Goal: Task Accomplishment & Management: Use online tool/utility

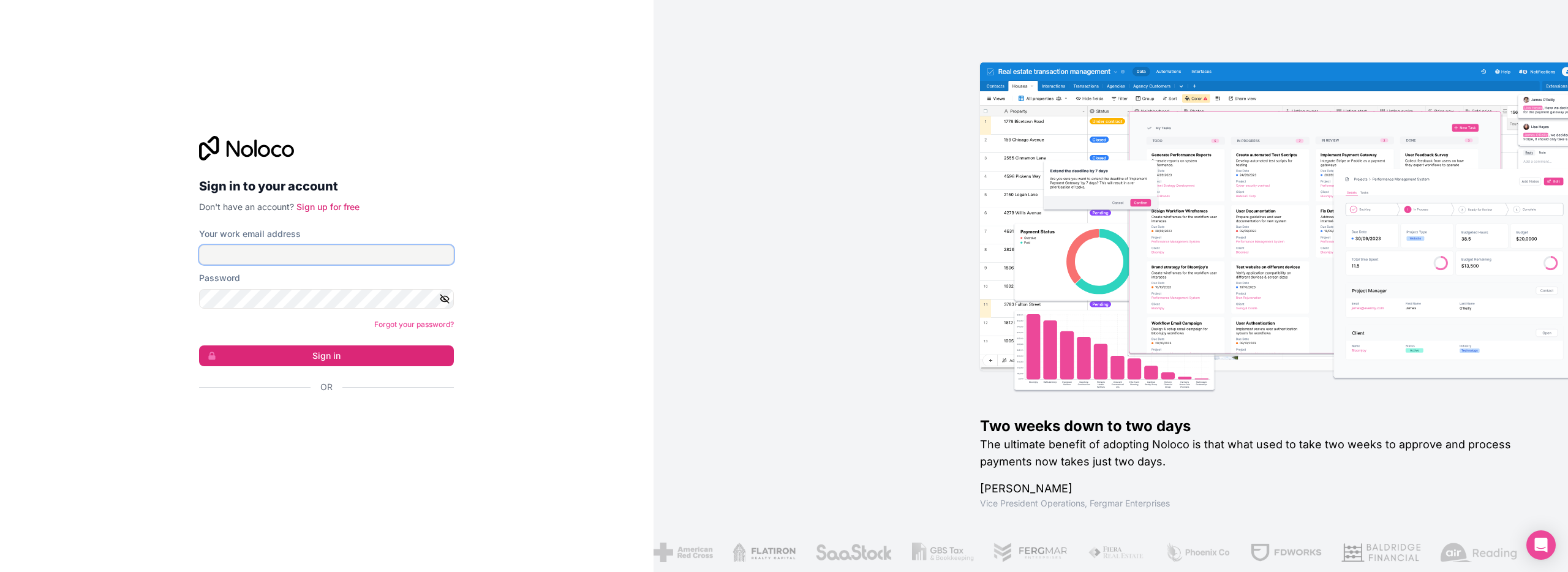
type input "**********"
click at [331, 358] on button "Sign in" at bounding box center [326, 355] width 255 height 20
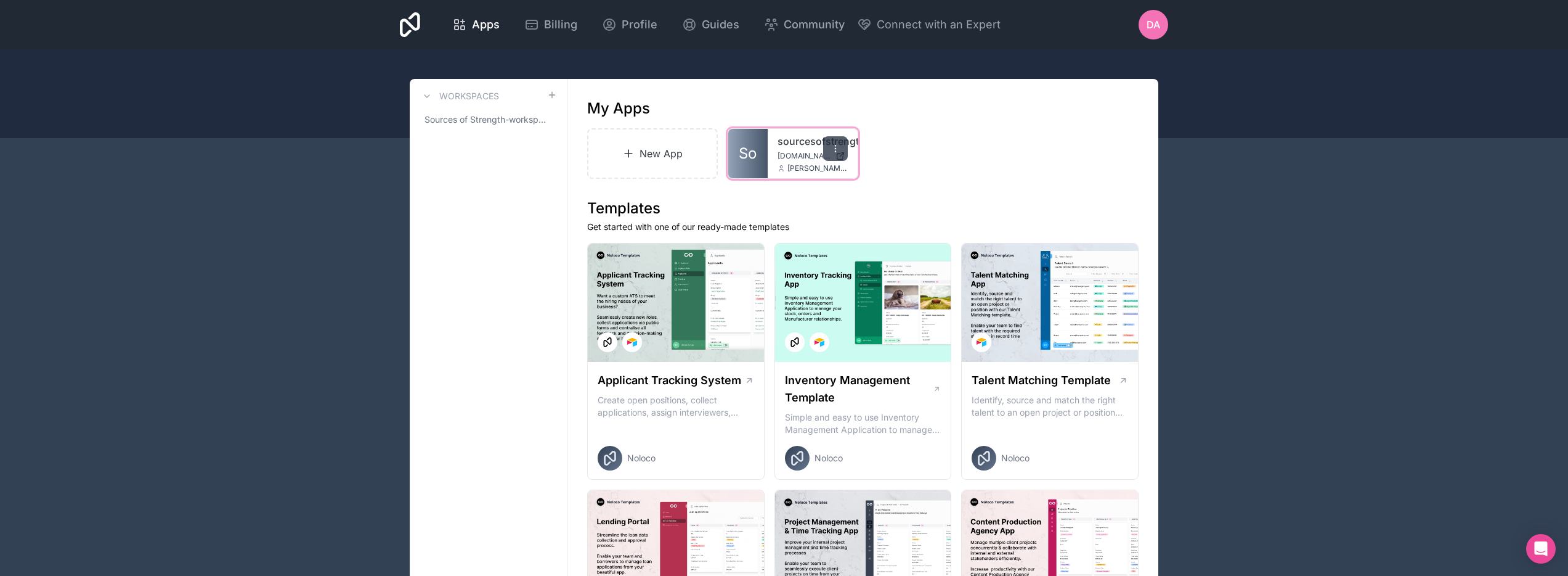
click at [841, 148] on div at bounding box center [836, 148] width 25 height 25
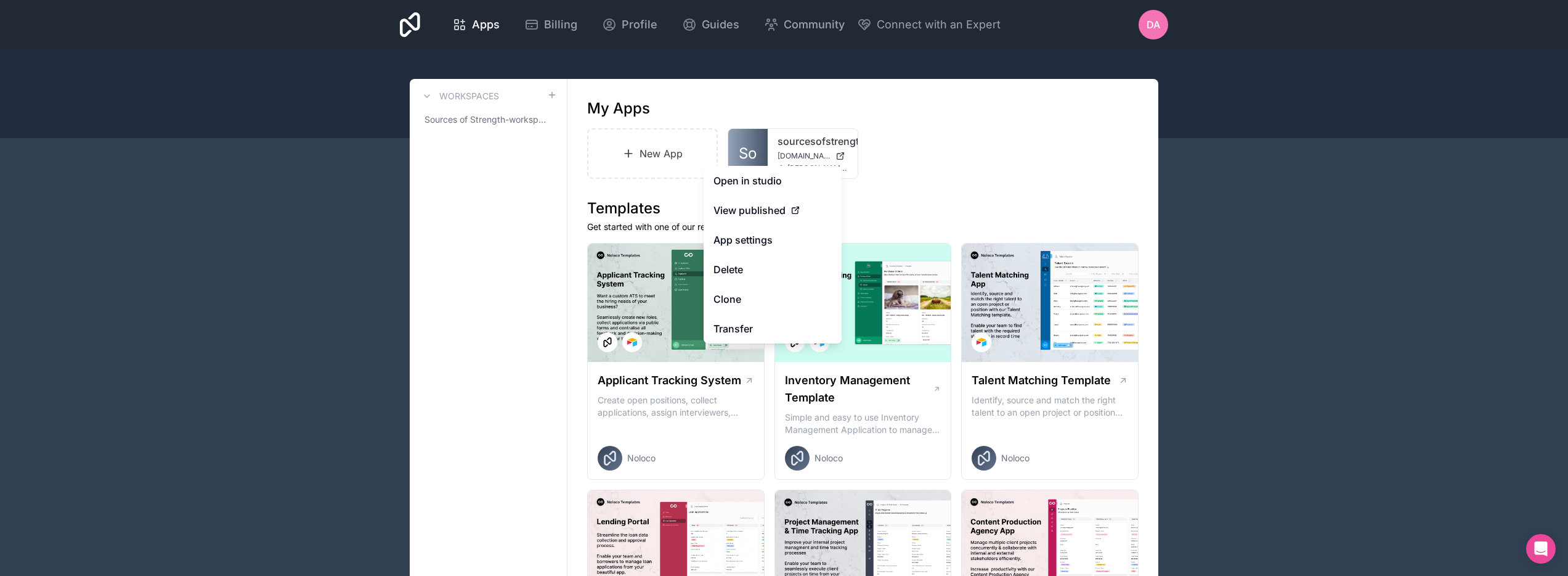
click at [1041, 160] on div "New App So sourcesofstrength [DOMAIN_NAME] [PERSON_NAME][EMAIL_ADDRESS][DOMAIN_…" at bounding box center [863, 153] width 552 height 50
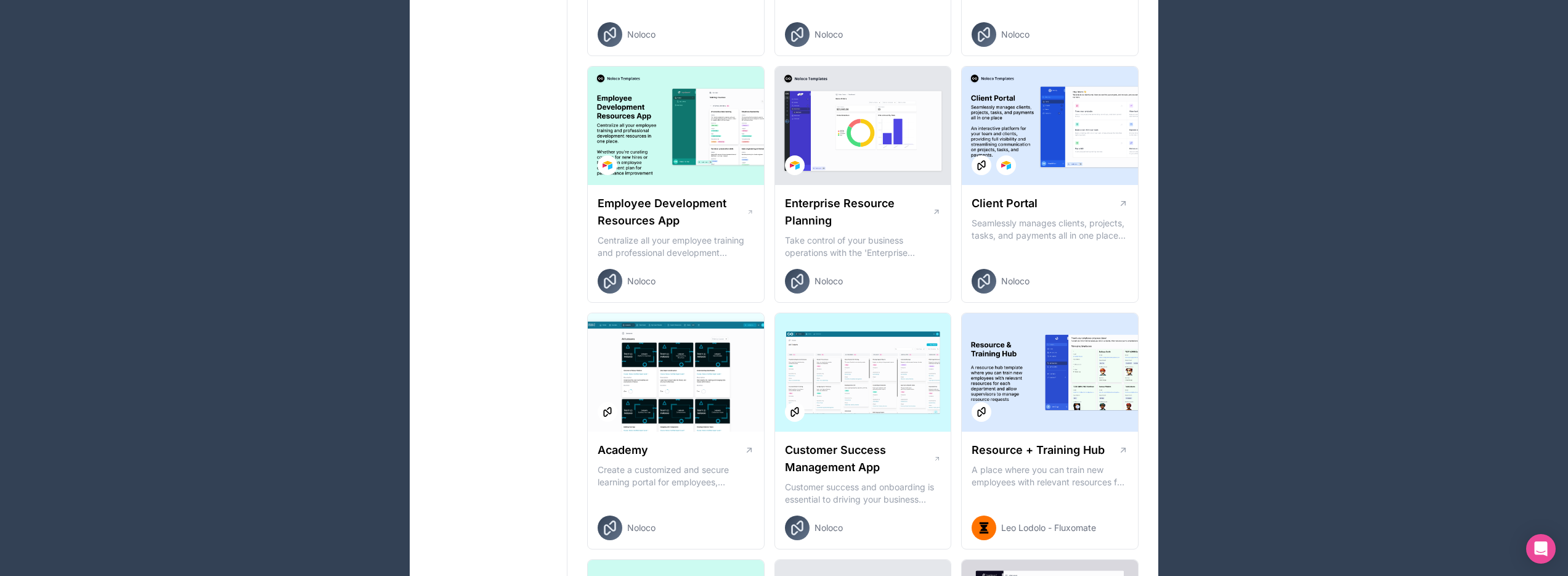
scroll to position [919, 0]
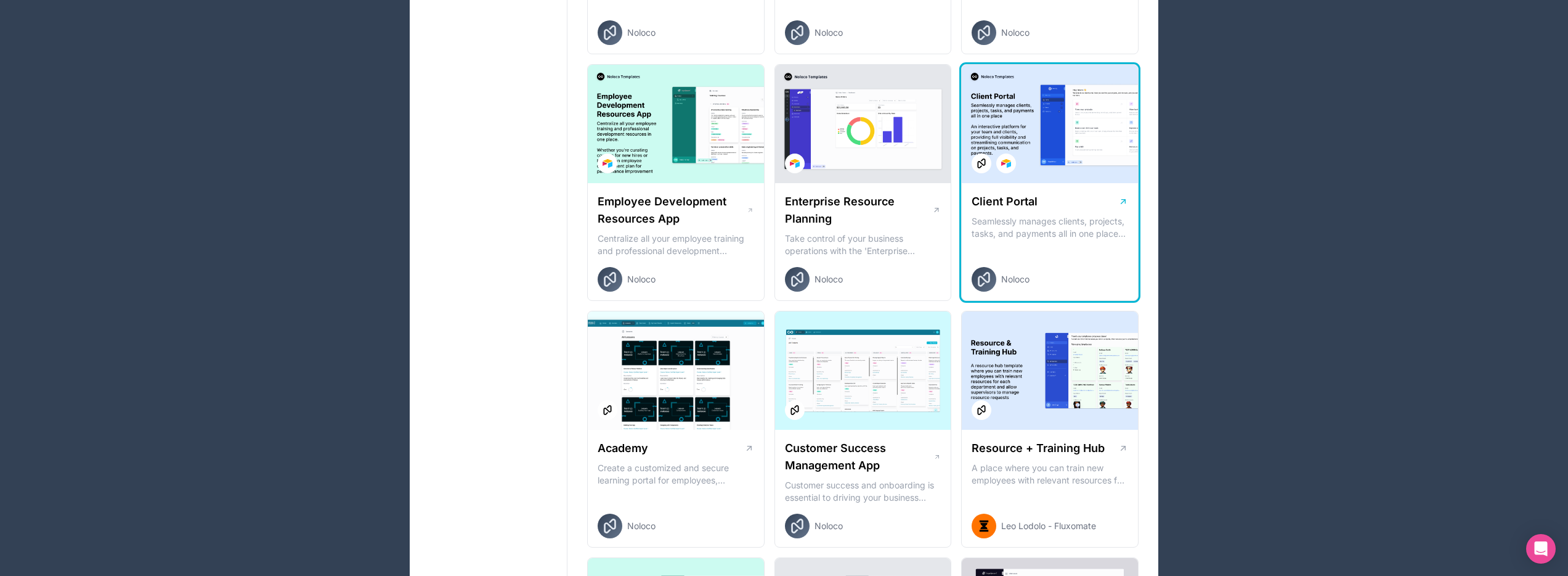
click at [1050, 123] on div at bounding box center [1050, 124] width 176 height 119
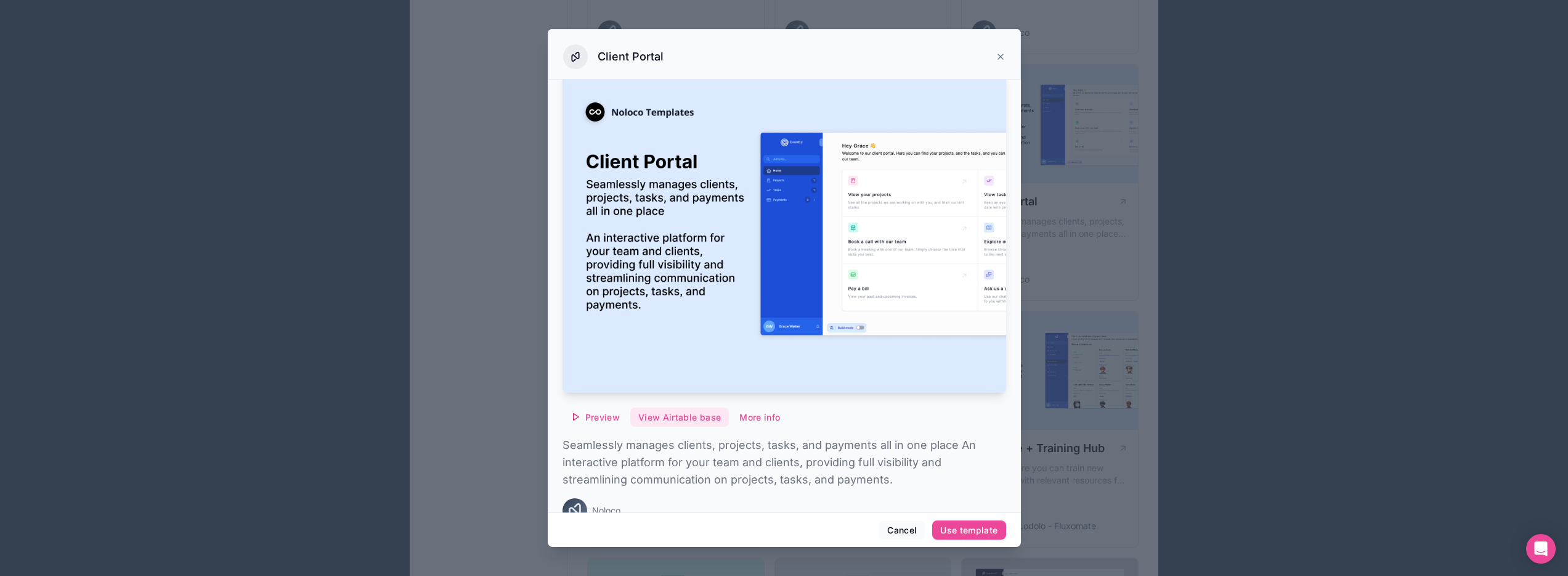
scroll to position [38, 0]
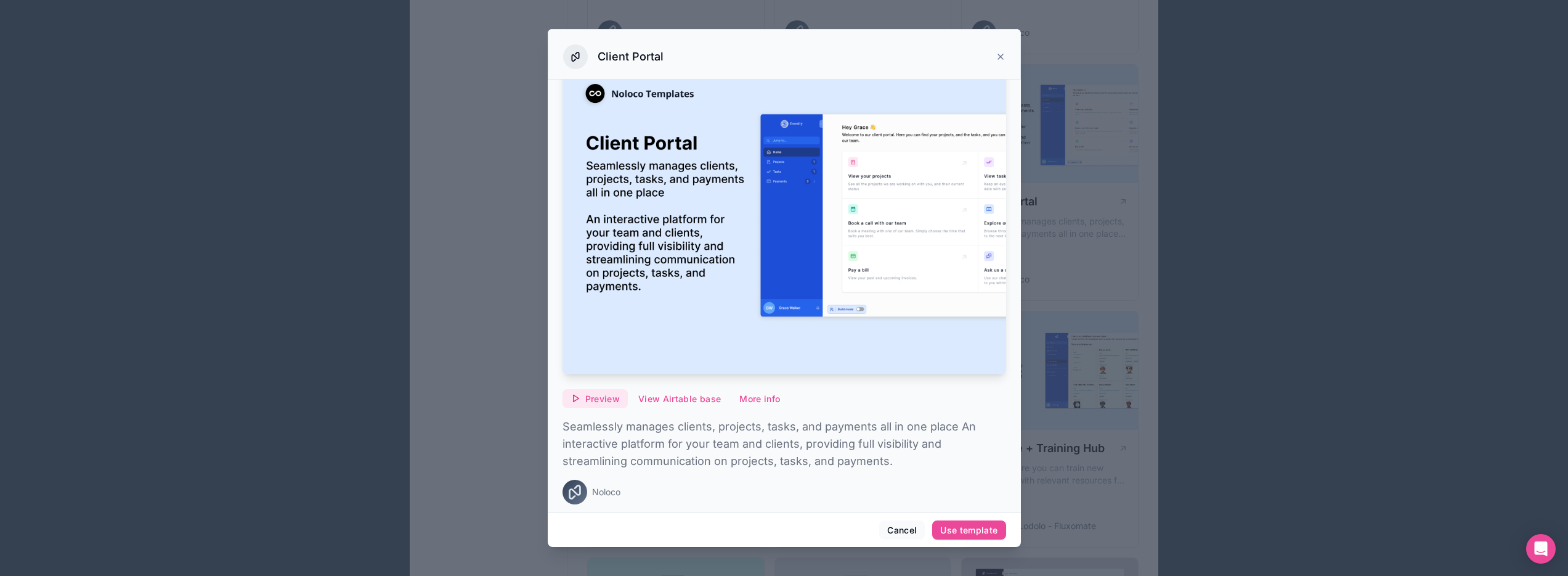
click at [597, 393] on span "Preview" at bounding box center [603, 398] width 35 height 11
click at [585, 331] on span "Preview with Noloco tables" at bounding box center [601, 330] width 127 height 15
click at [593, 358] on span "Preview with Airtable" at bounding box center [586, 355] width 98 height 15
click at [921, 495] on div "Noloco" at bounding box center [784, 492] width 444 height 25
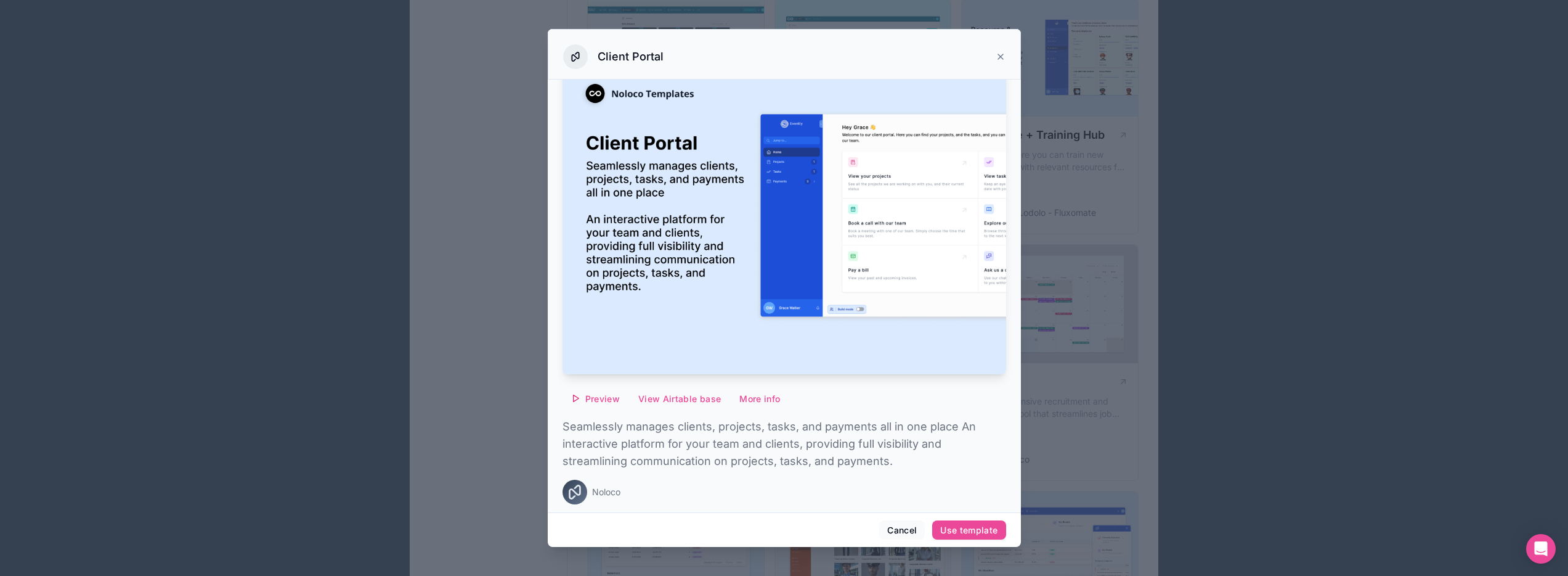
scroll to position [1258, 0]
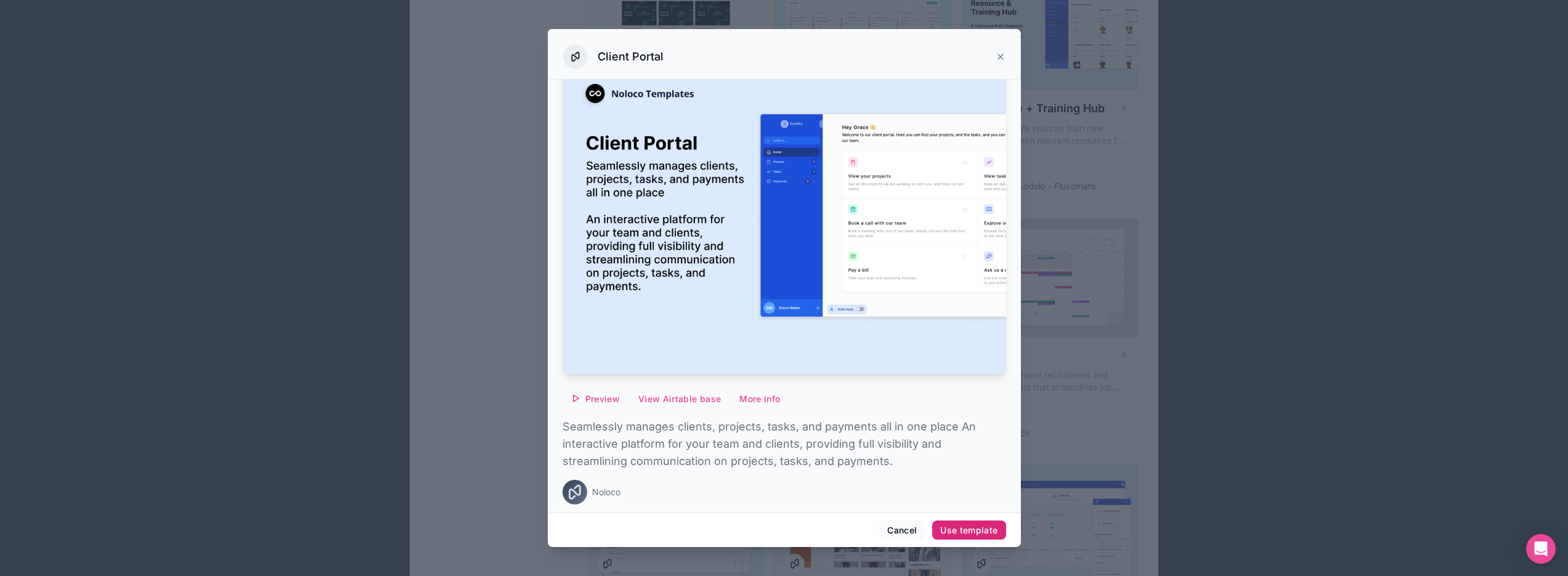
click at [953, 527] on div "Use template" at bounding box center [969, 530] width 58 height 11
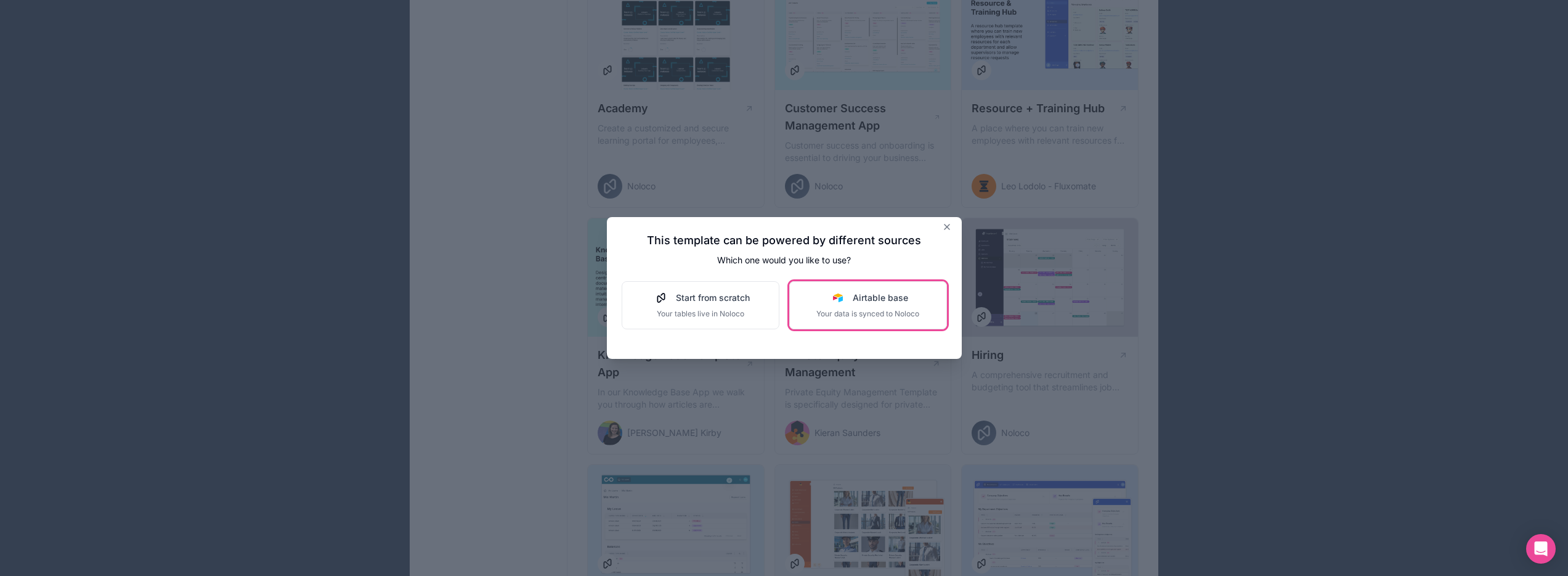
click at [889, 307] on div "Airtable base Your data is synced to Noloco" at bounding box center [867, 305] width 103 height 27
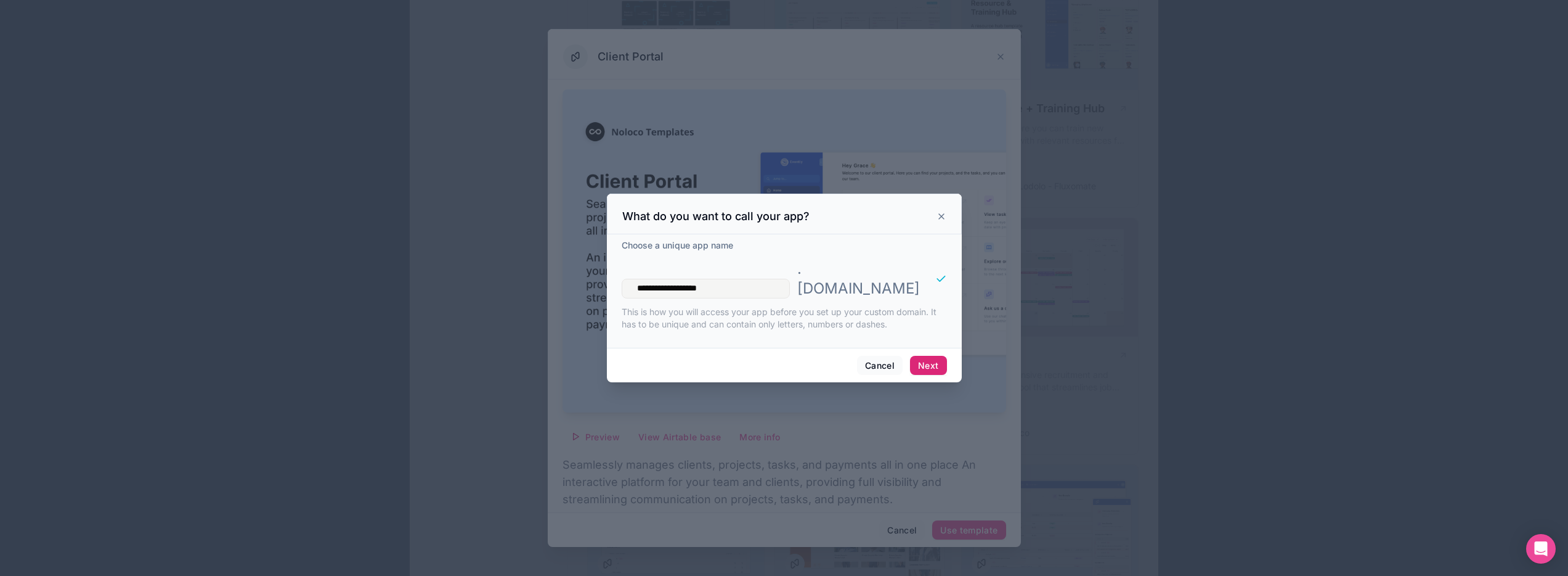
type input "**********"
click at [932, 358] on button "Next" at bounding box center [928, 366] width 36 height 20
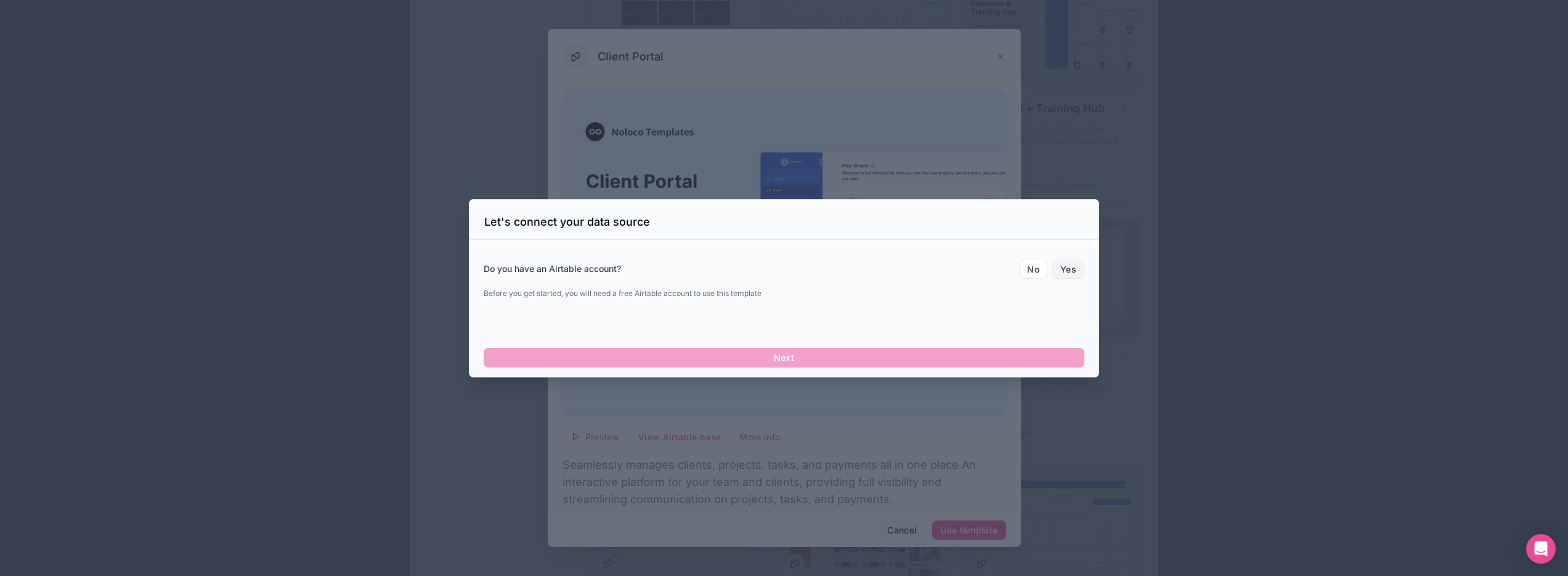
click at [1071, 270] on button "Yes" at bounding box center [1068, 269] width 32 height 20
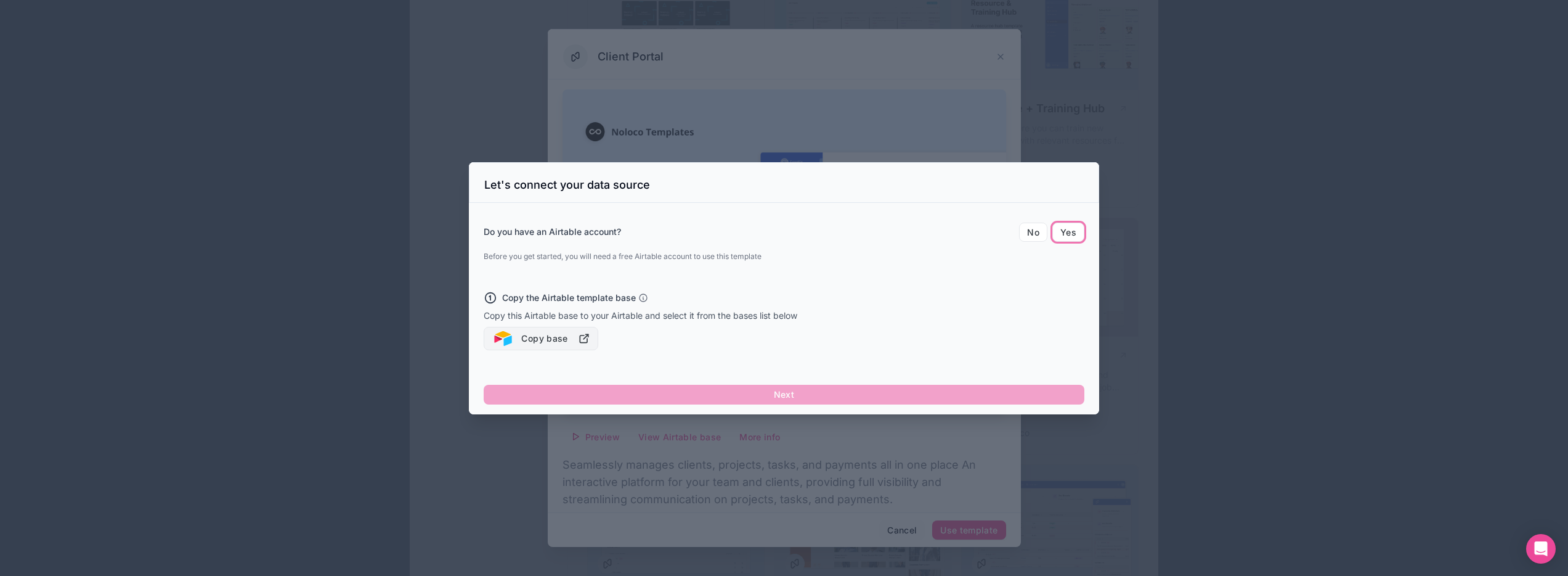
click at [515, 336] on button "Copy base" at bounding box center [540, 339] width 114 height 23
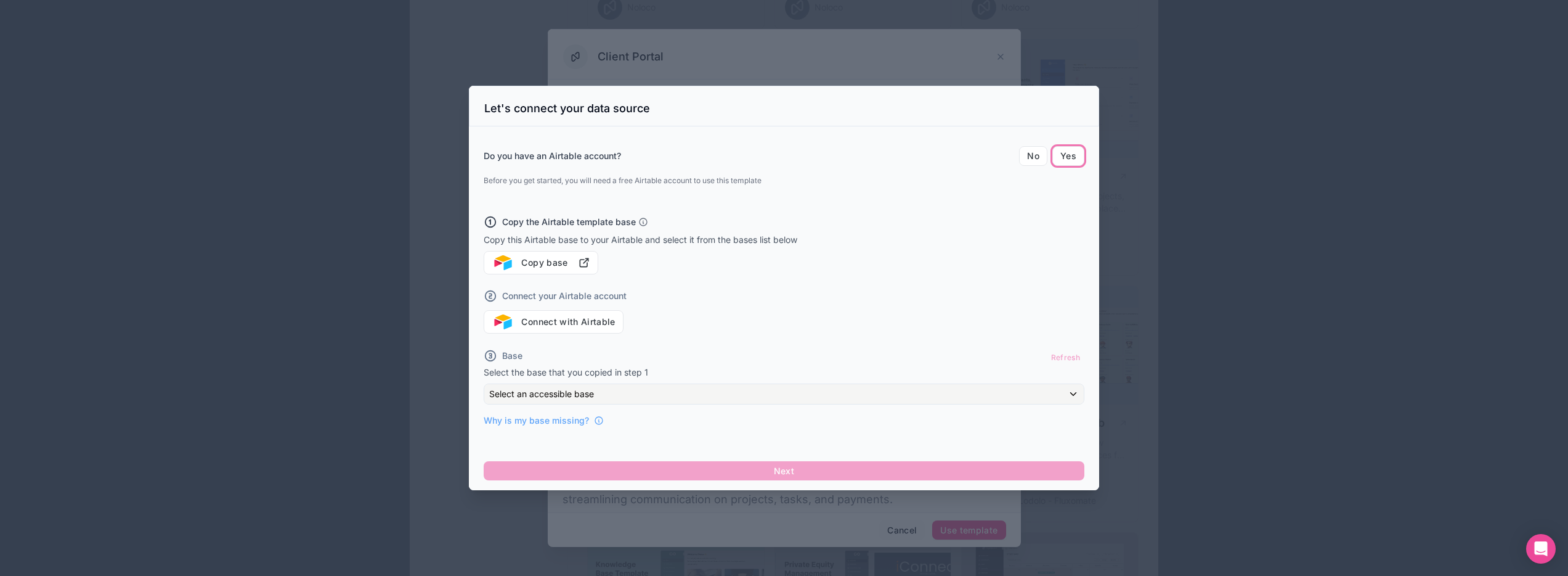
scroll to position [892, 0]
click at [1040, 157] on button "No" at bounding box center [1033, 156] width 28 height 20
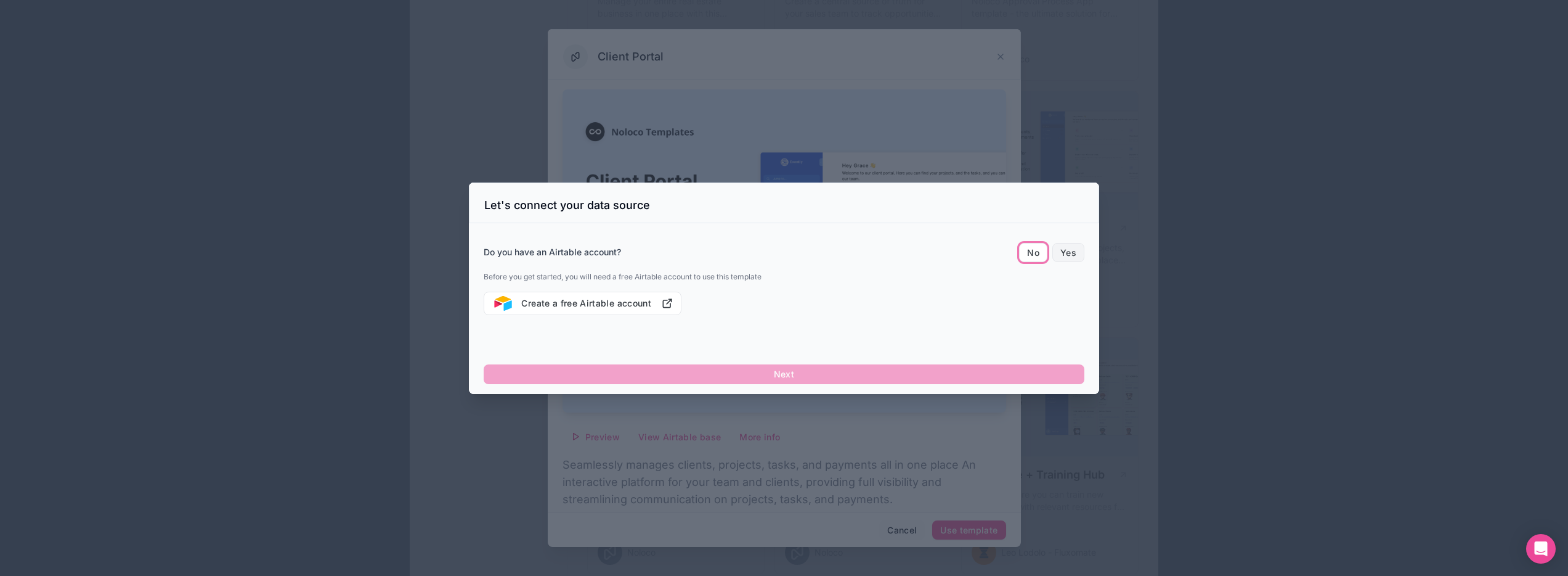
click at [1073, 253] on button "Yes" at bounding box center [1068, 253] width 32 height 20
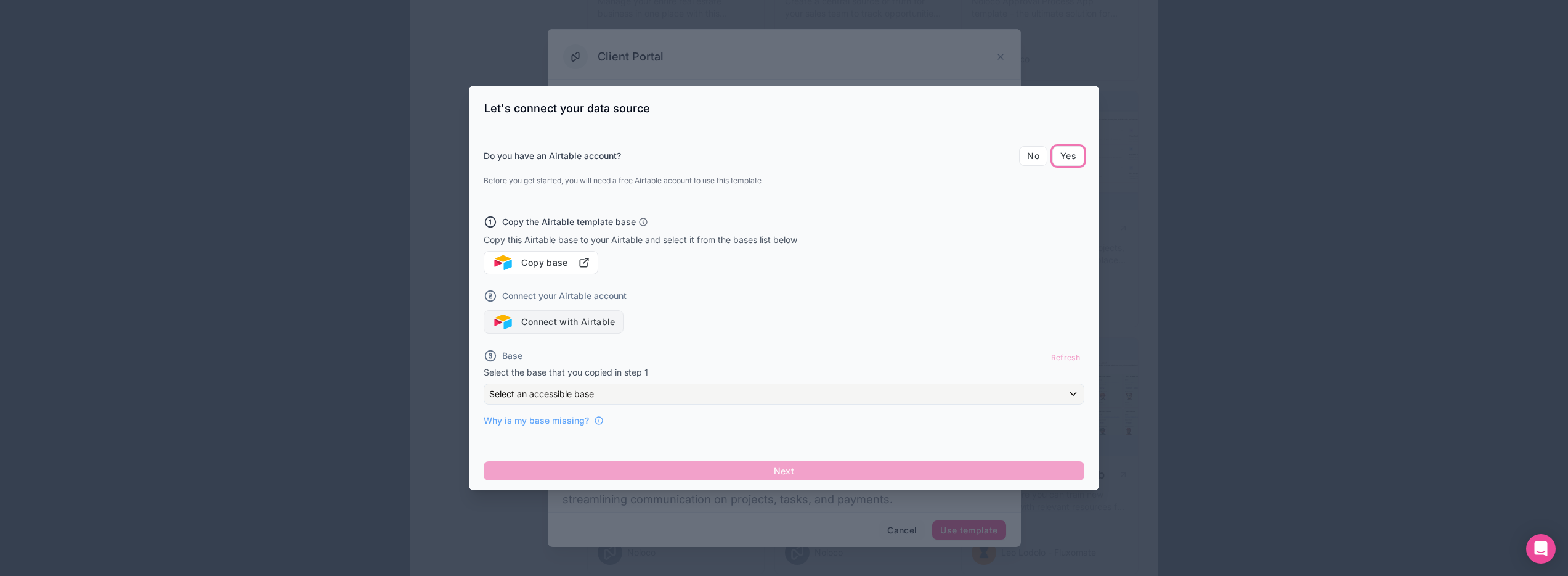
click at [562, 319] on button "Connect with Airtable" at bounding box center [553, 321] width 140 height 23
